Goal: Find specific page/section

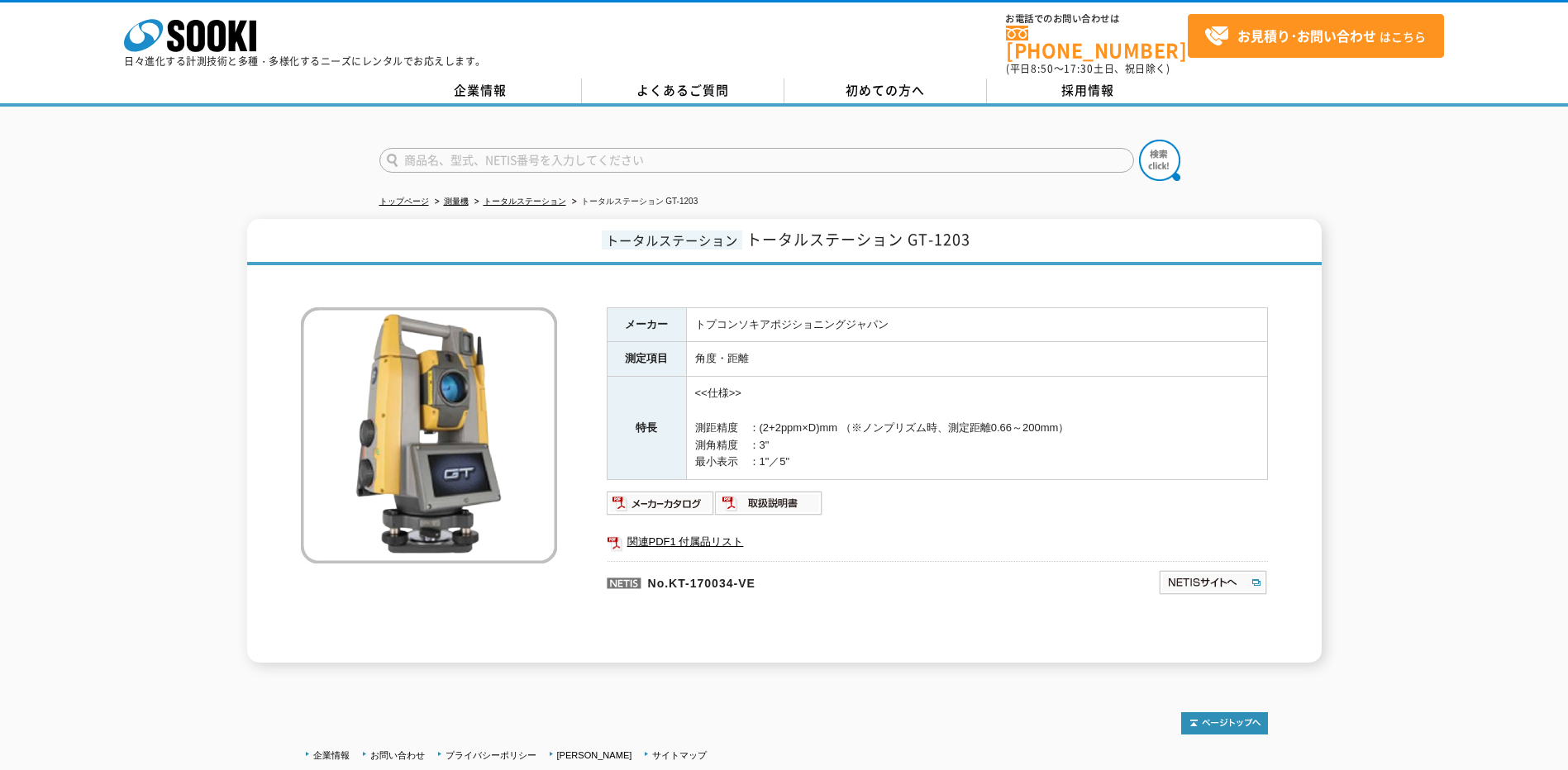
click at [551, 157] on input "text" at bounding box center [756, 160] width 755 height 25
paste input "GLS-2200 M"
type input "GLS-2200 M"
click at [1139, 140] on button at bounding box center [1159, 160] width 41 height 41
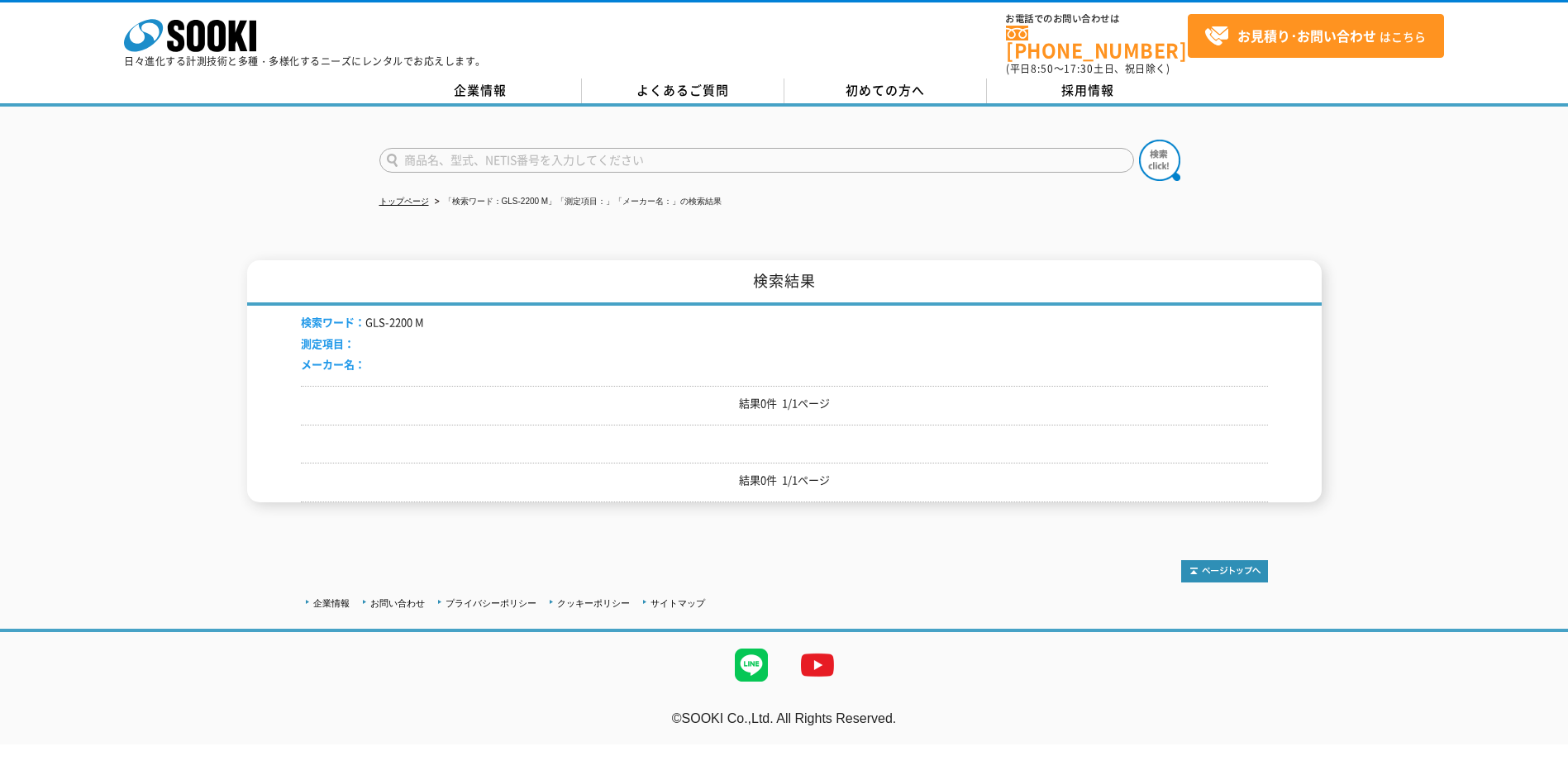
click at [367, 313] on li "検索ワード： GLS-2200 M" at bounding box center [362, 322] width 123 height 17
click at [327, 356] on span "メーカー名：" at bounding box center [333, 363] width 65 height 16
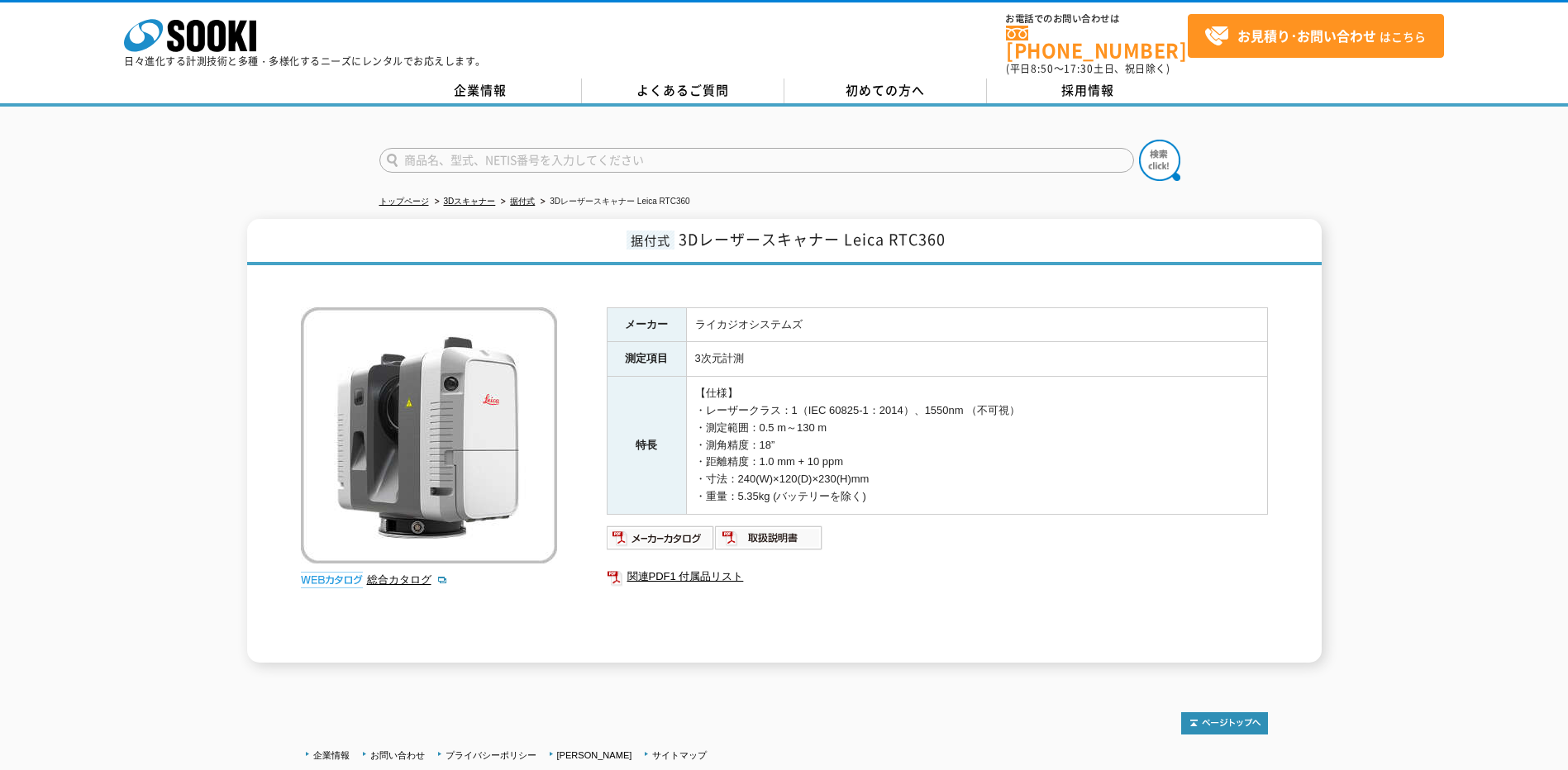
drag, startPoint x: 415, startPoint y: 452, endPoint x: 218, endPoint y: 279, distance: 262.2
click at [218, 279] on div "据付式 3Dレーザースキャナー Leica RTC360 総合カタログ メーカー ライカジオシステムズ 測定項目 3次元計測 特長 【仕様】 ・レーザークラス…" at bounding box center [784, 441] width 1568 height 443
